Goal: Find specific page/section: Find specific page/section

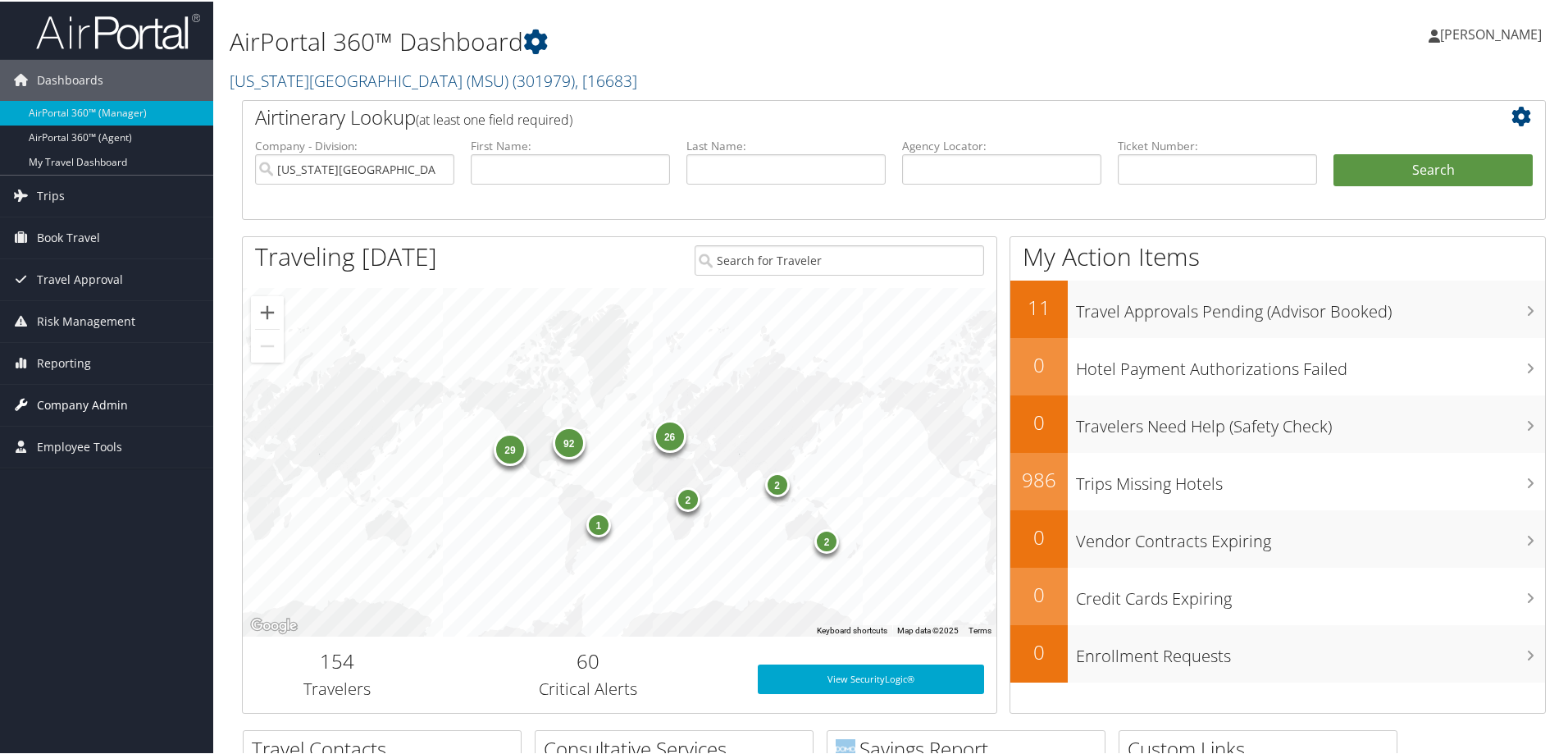
click at [70, 402] on span "Company Admin" at bounding box center [83, 403] width 91 height 41
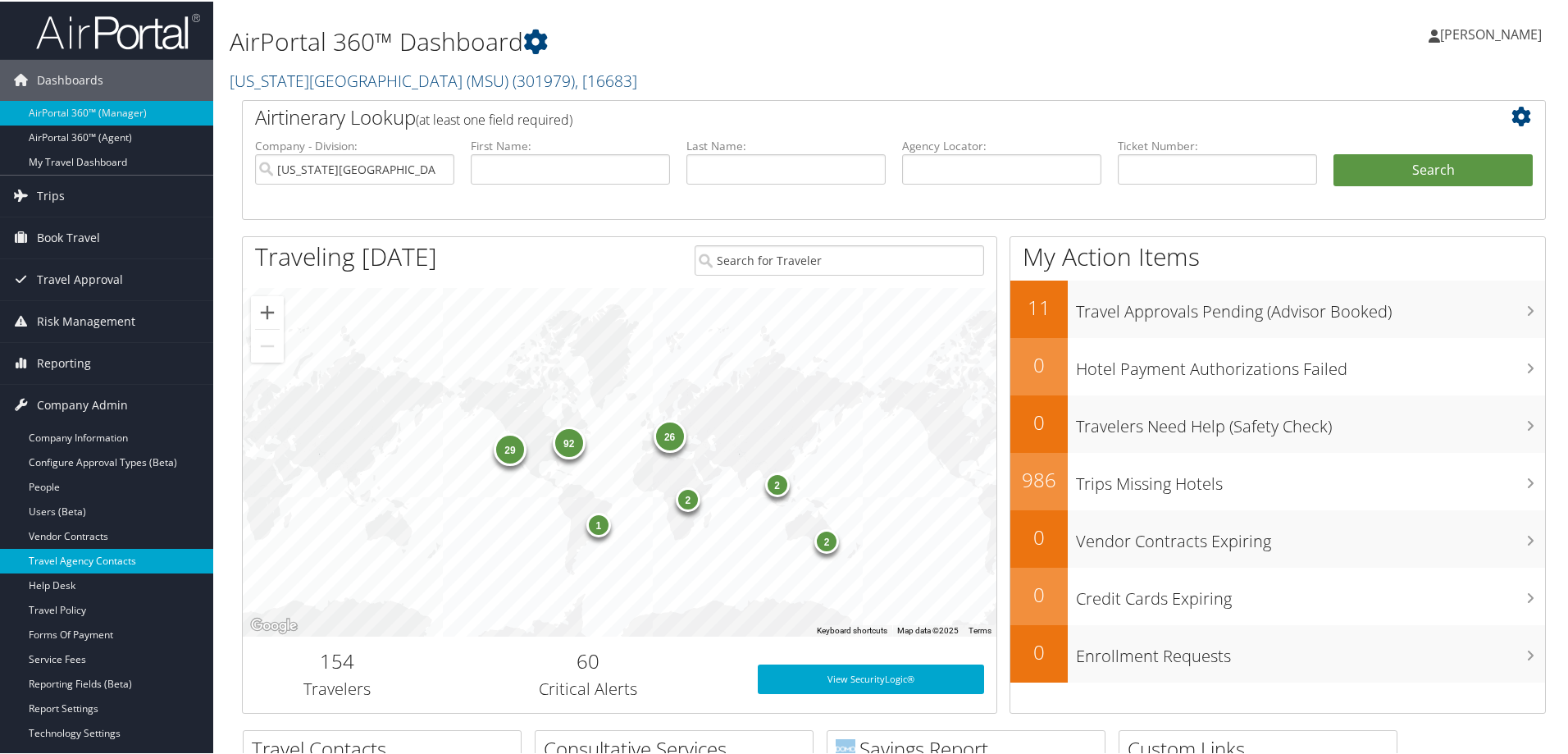
scroll to position [82, 0]
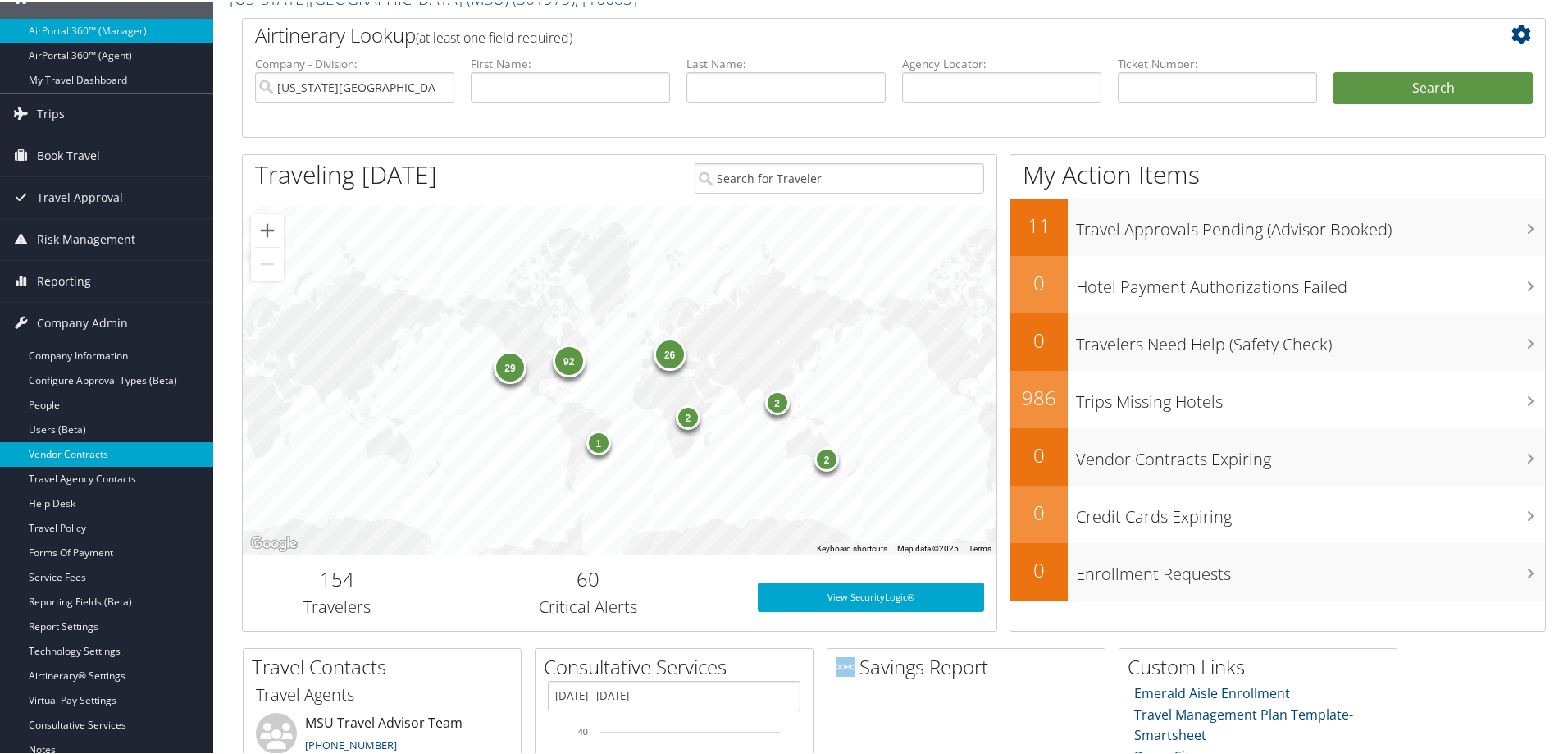
click at [89, 450] on link "Vendor Contracts" at bounding box center [107, 453] width 213 height 25
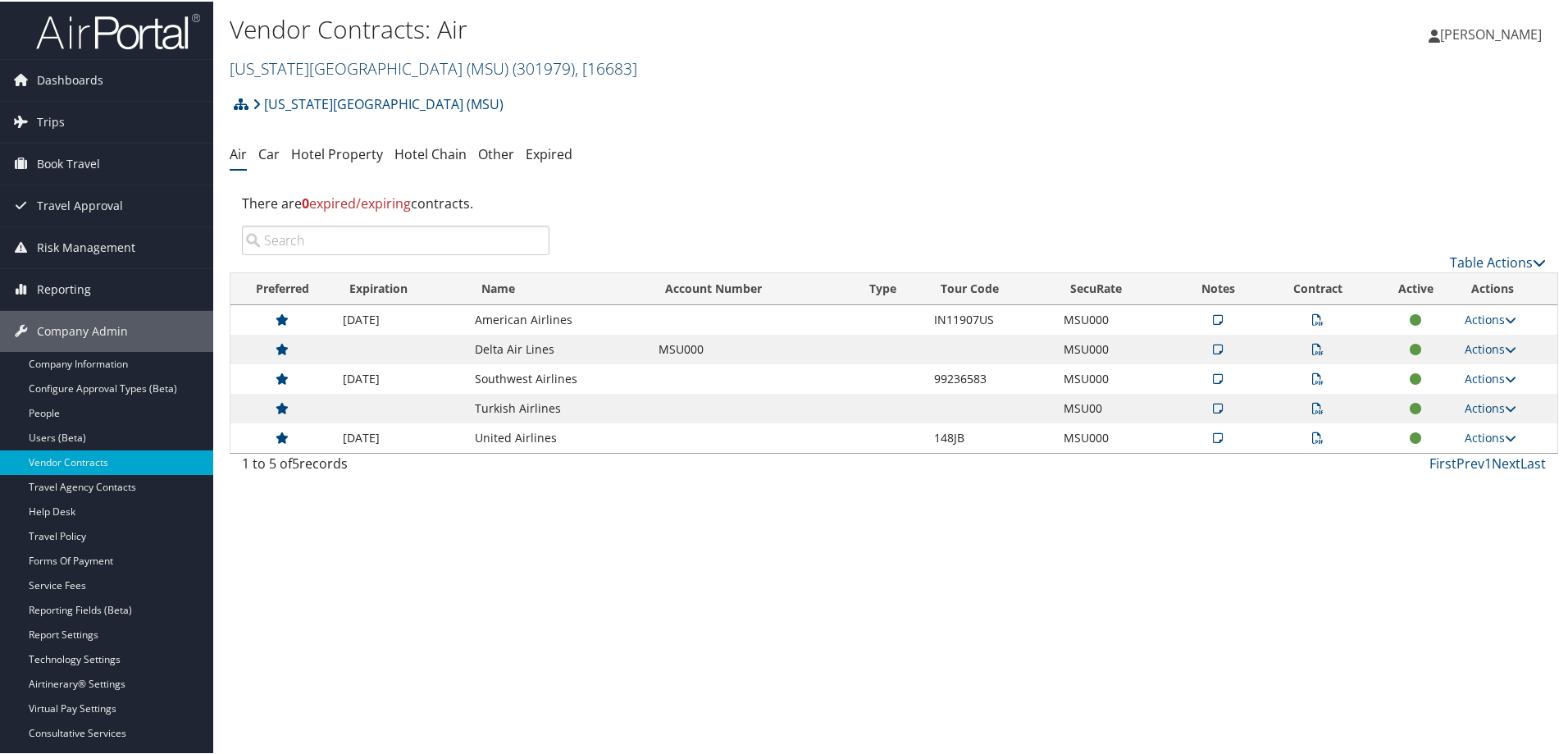
click at [372, 66] on link "Michigan State University (MSU) ( 301979 ) , [ 16683 ]" at bounding box center [434, 67] width 408 height 22
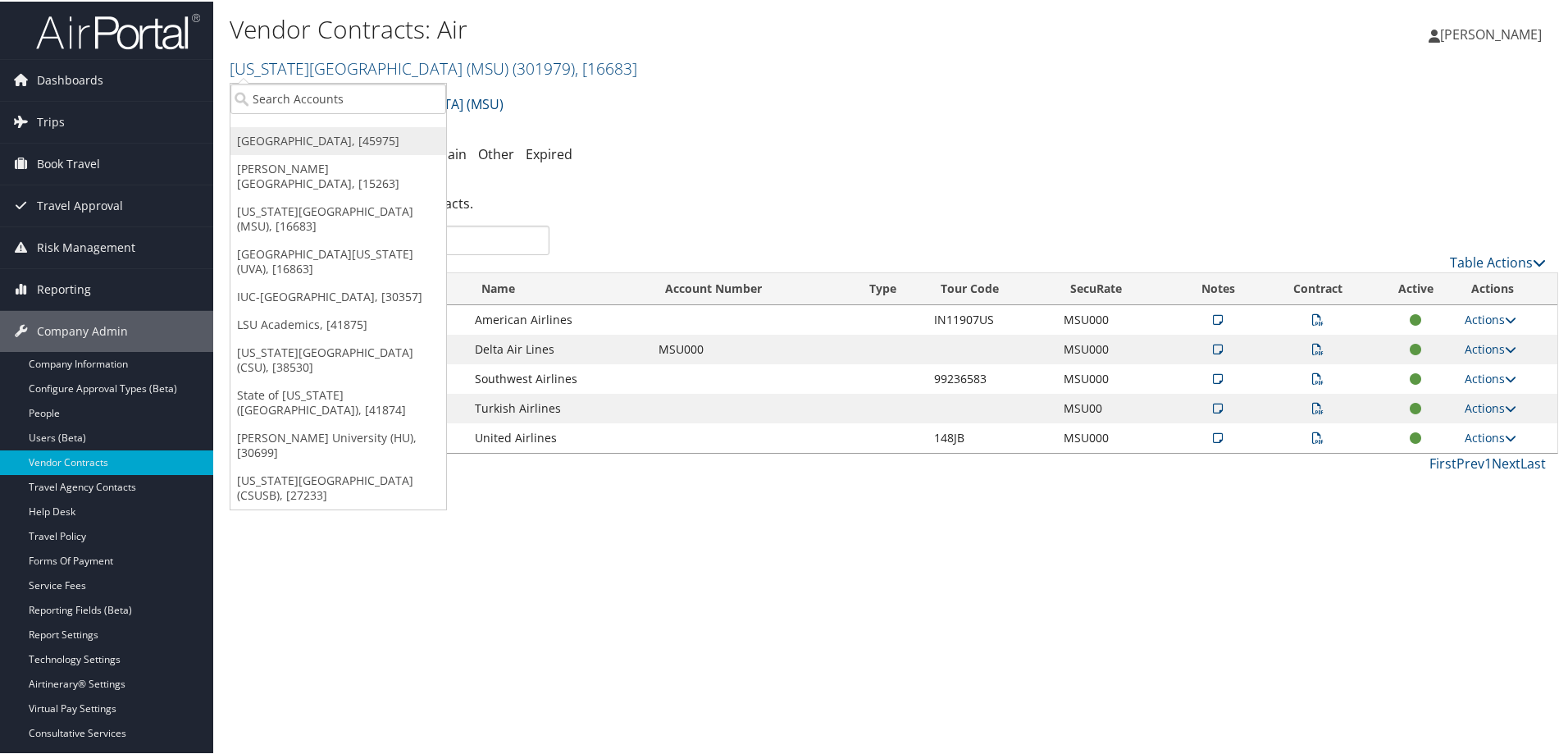
click at [341, 133] on link "[GEOGRAPHIC_DATA], [45975]" at bounding box center [338, 139] width 216 height 28
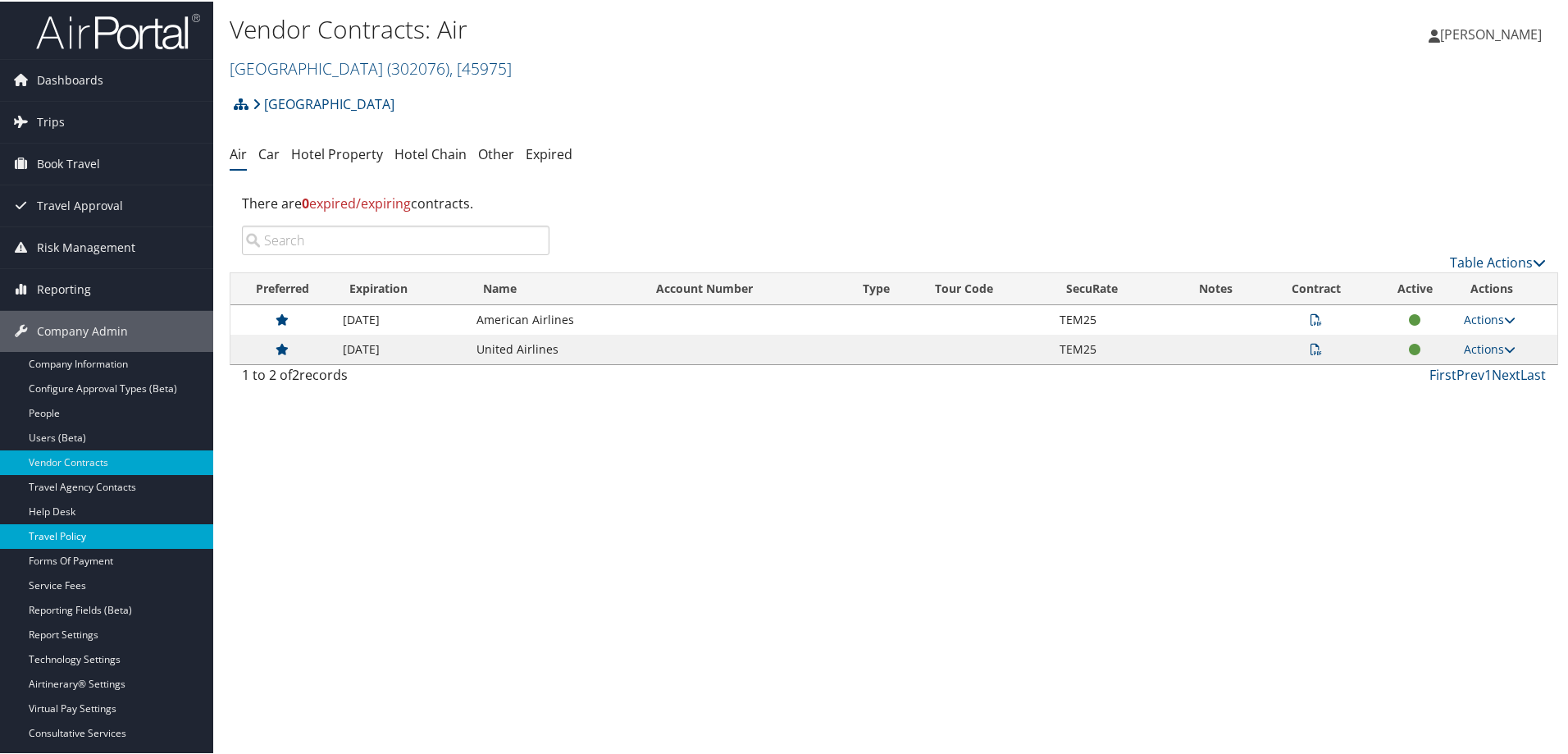
click at [74, 537] on link "Travel Policy" at bounding box center [107, 535] width 213 height 25
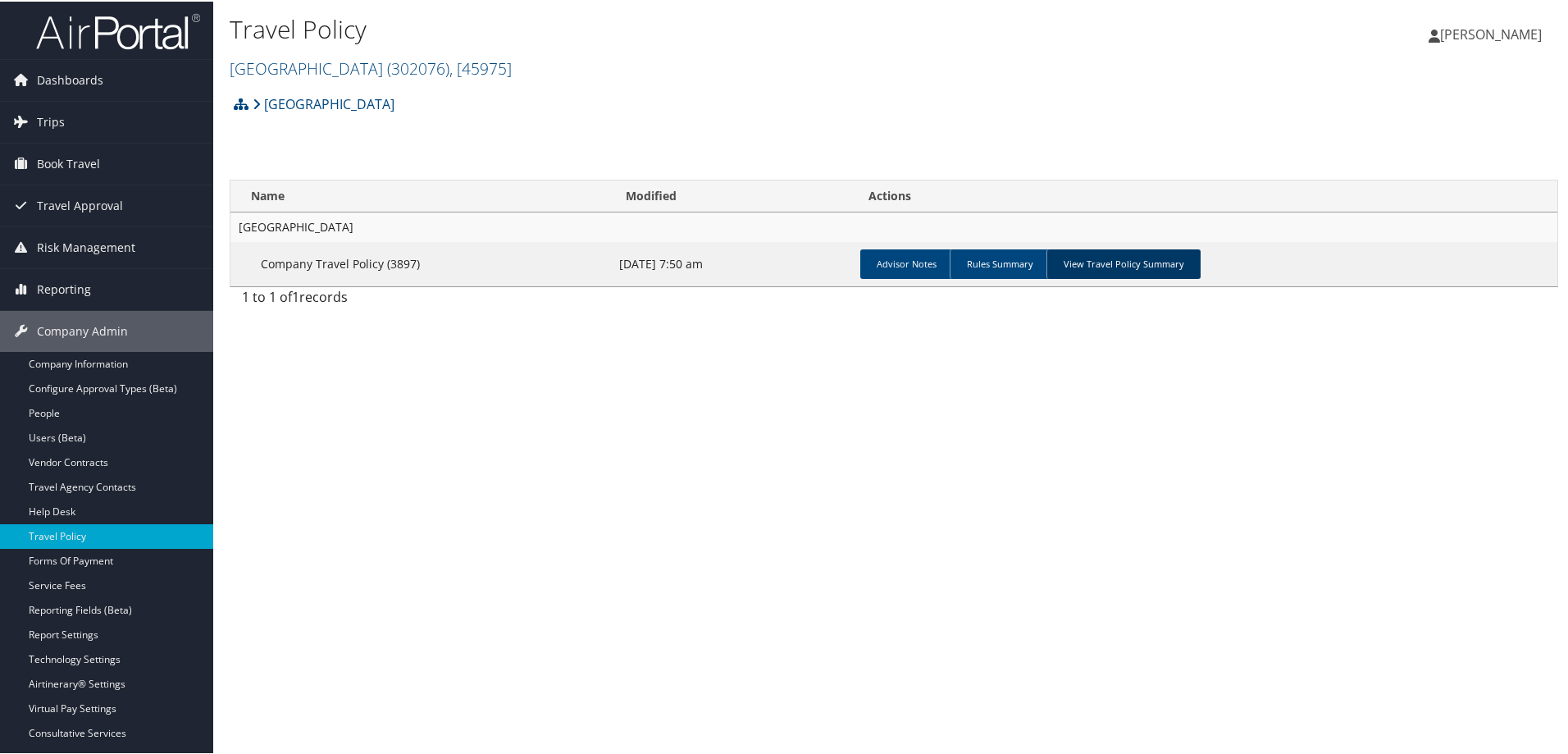
click at [1088, 267] on link "View Travel Policy Summary" at bounding box center [1124, 262] width 154 height 30
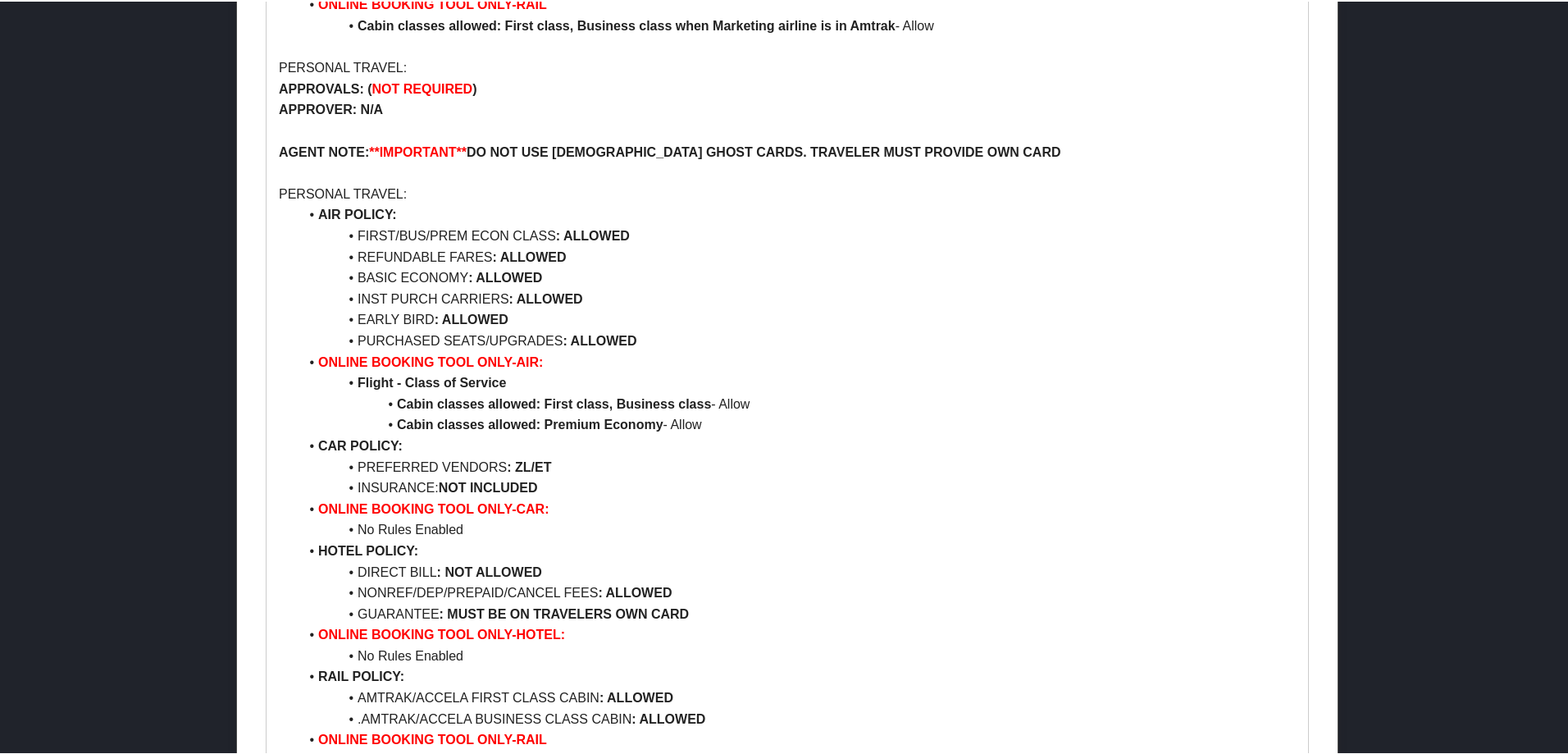
scroll to position [7911, 0]
